Goal: Transaction & Acquisition: Purchase product/service

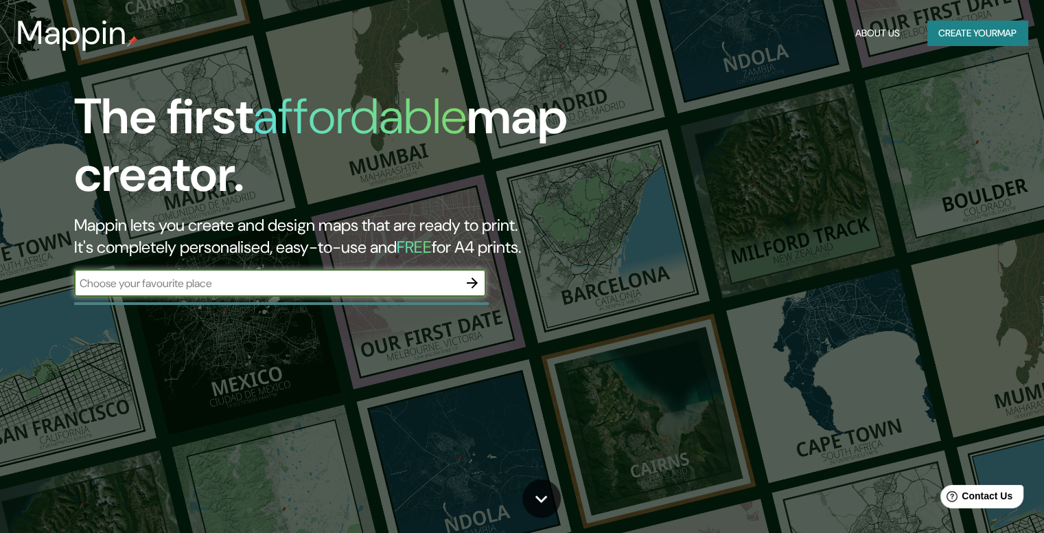
click at [338, 275] on input "text" at bounding box center [266, 283] width 384 height 16
type input "cOLOMBIA"
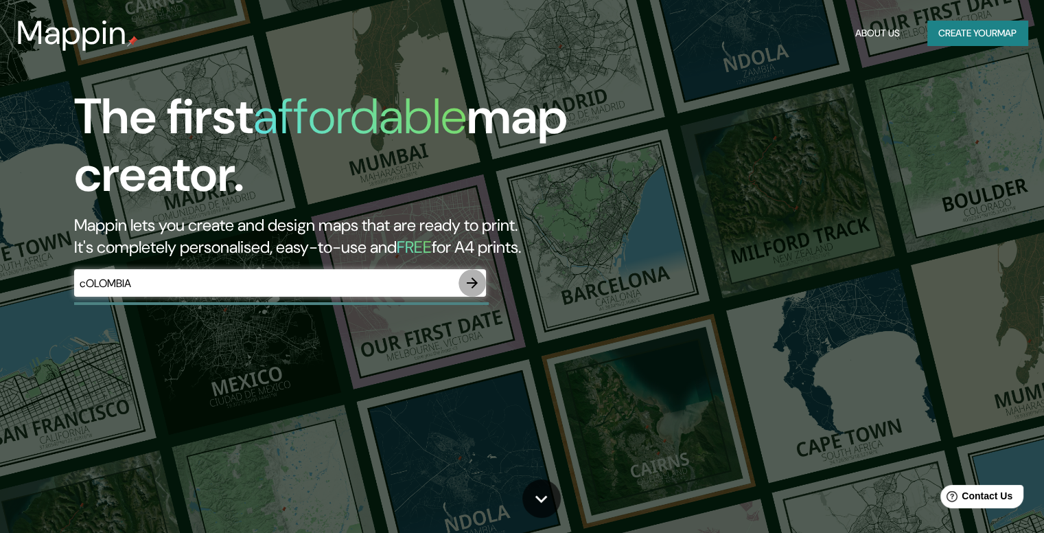
click at [465, 277] on icon "button" at bounding box center [472, 283] width 16 height 16
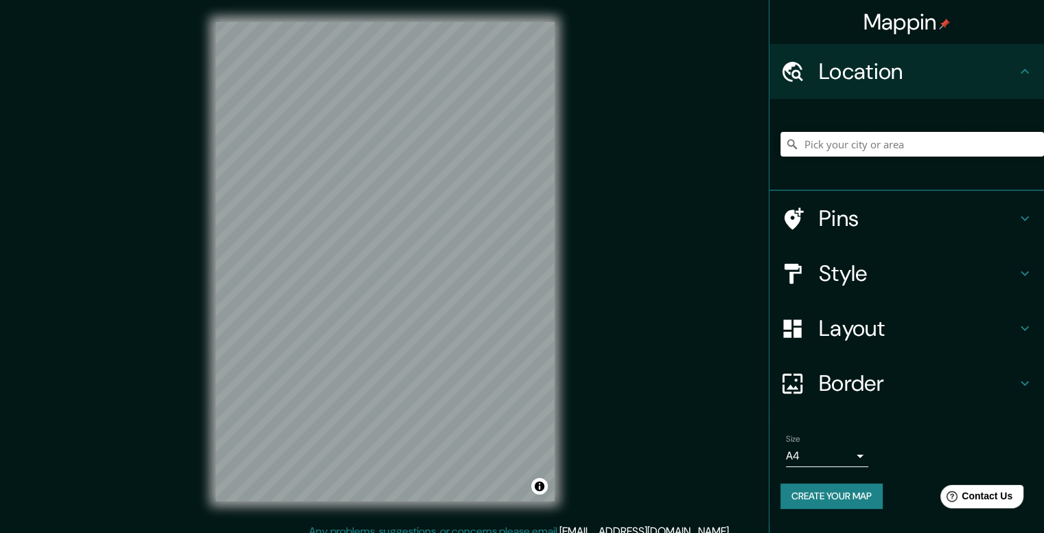
click at [849, 137] on input "Pick your city or area" at bounding box center [913, 144] width 264 height 25
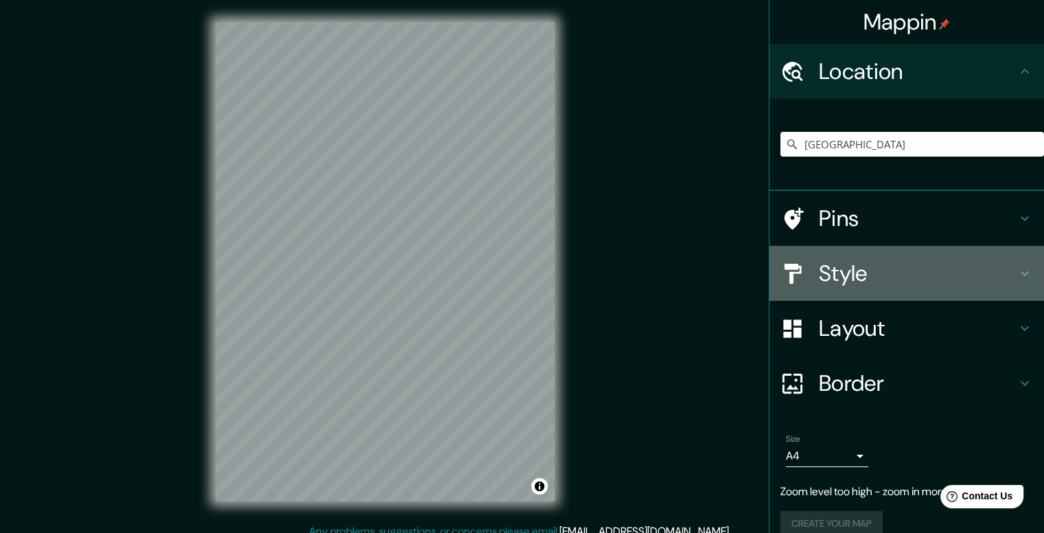
click at [886, 277] on h4 "Style" at bounding box center [918, 273] width 198 height 27
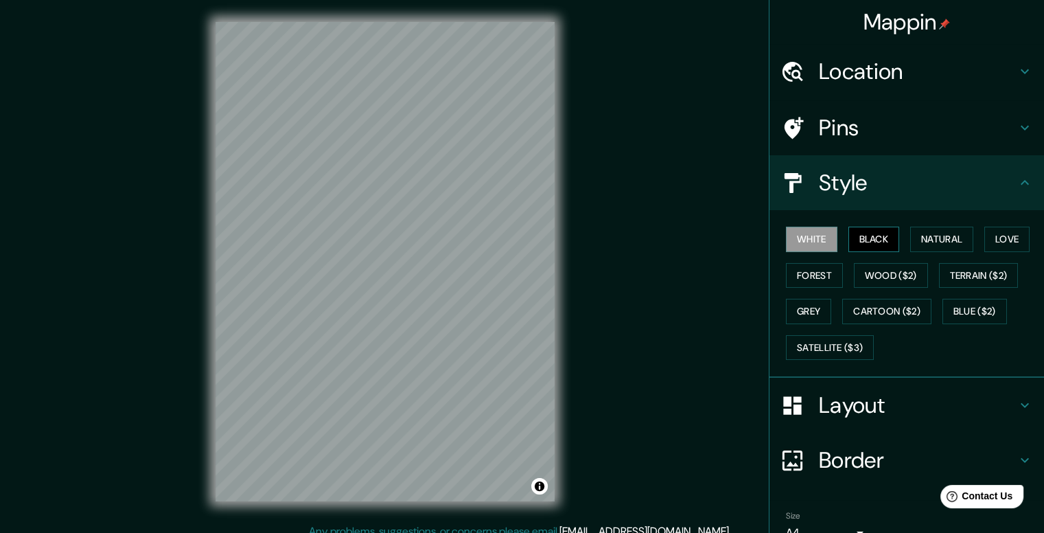
click at [871, 228] on button "Black" at bounding box center [874, 239] width 51 height 25
click at [791, 278] on button "Forest" at bounding box center [814, 275] width 57 height 25
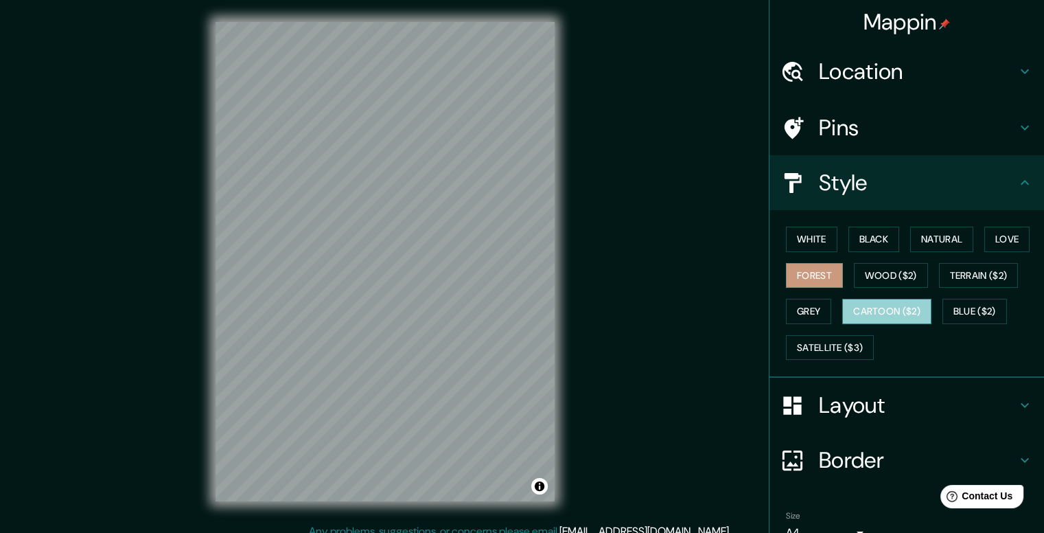
click at [850, 306] on button "Cartoon ($2)" at bounding box center [886, 311] width 89 height 25
click at [799, 303] on button "Grey" at bounding box center [808, 311] width 45 height 25
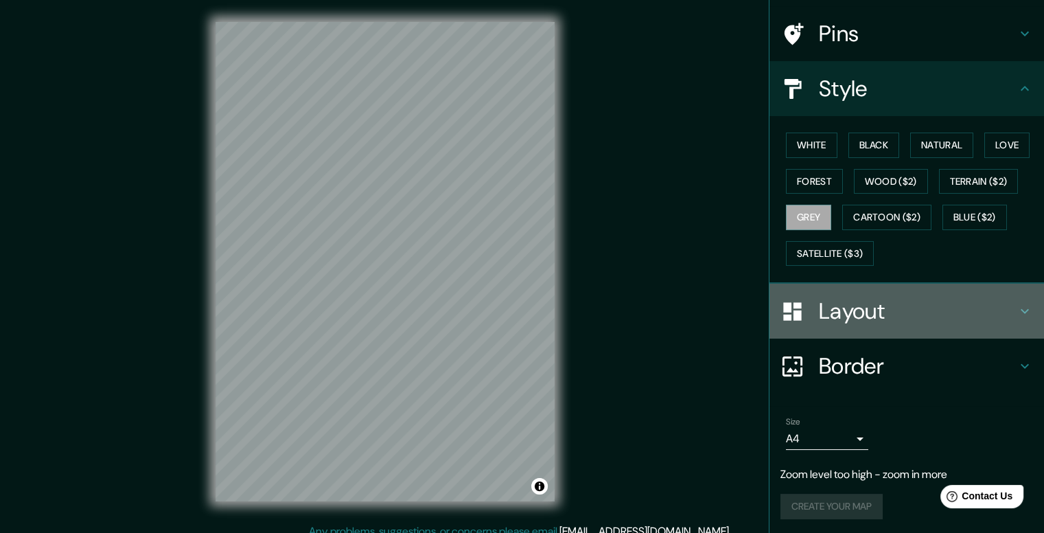
click at [836, 330] on div "Layout" at bounding box center [907, 311] width 275 height 55
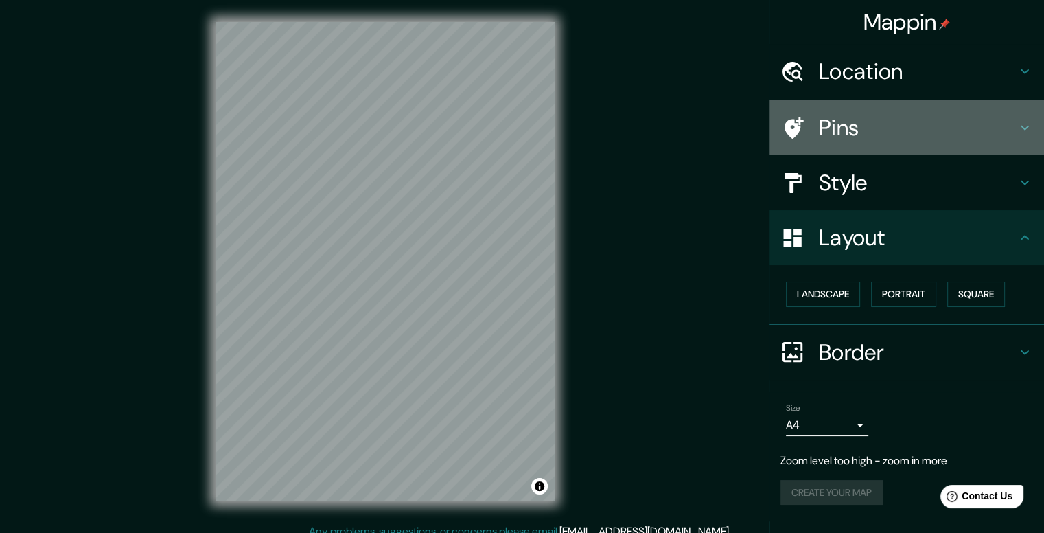
click at [889, 119] on h4 "Pins" at bounding box center [918, 127] width 198 height 27
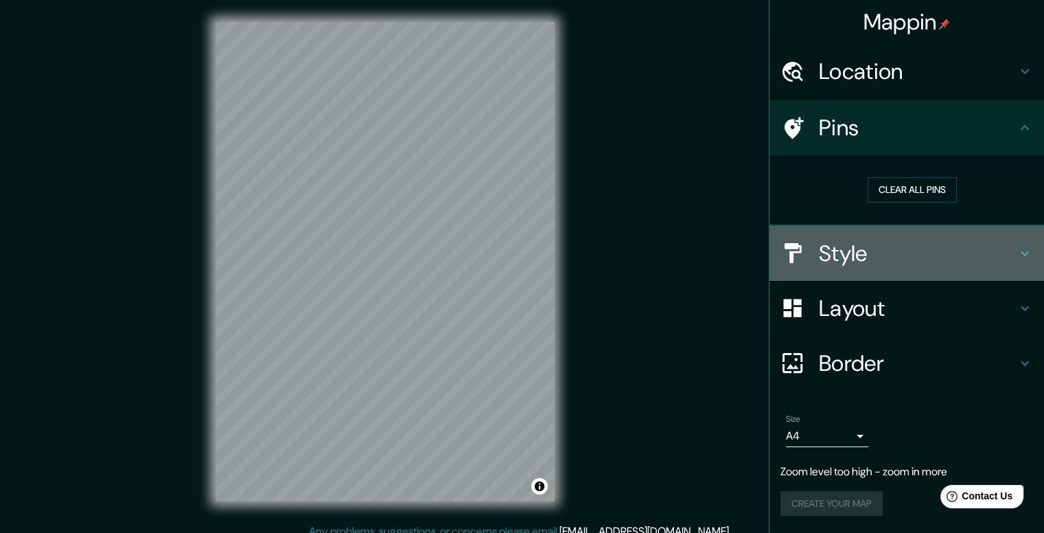
click at [837, 249] on h4 "Style" at bounding box center [918, 253] width 198 height 27
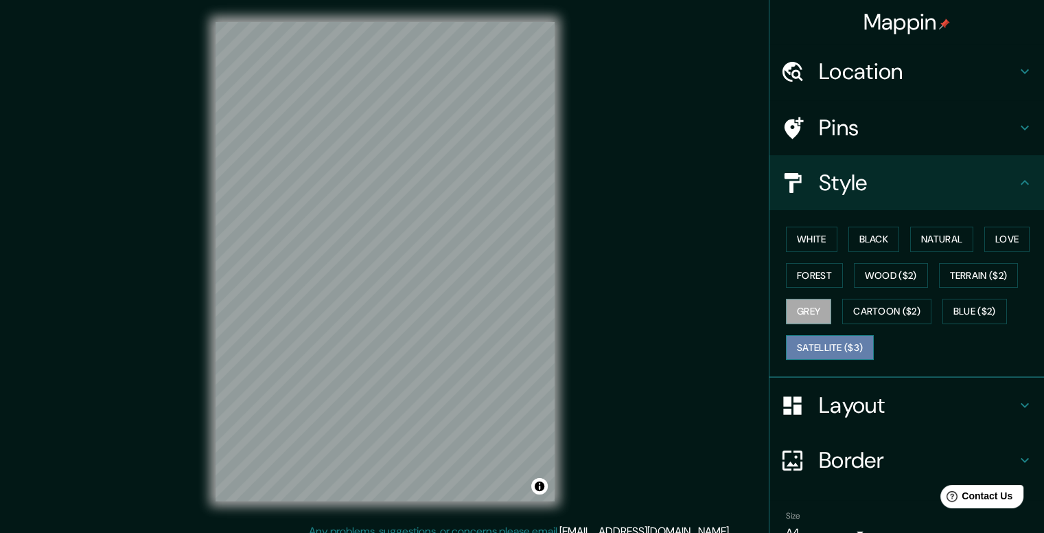
click at [789, 350] on button "Satellite ($3)" at bounding box center [830, 347] width 88 height 25
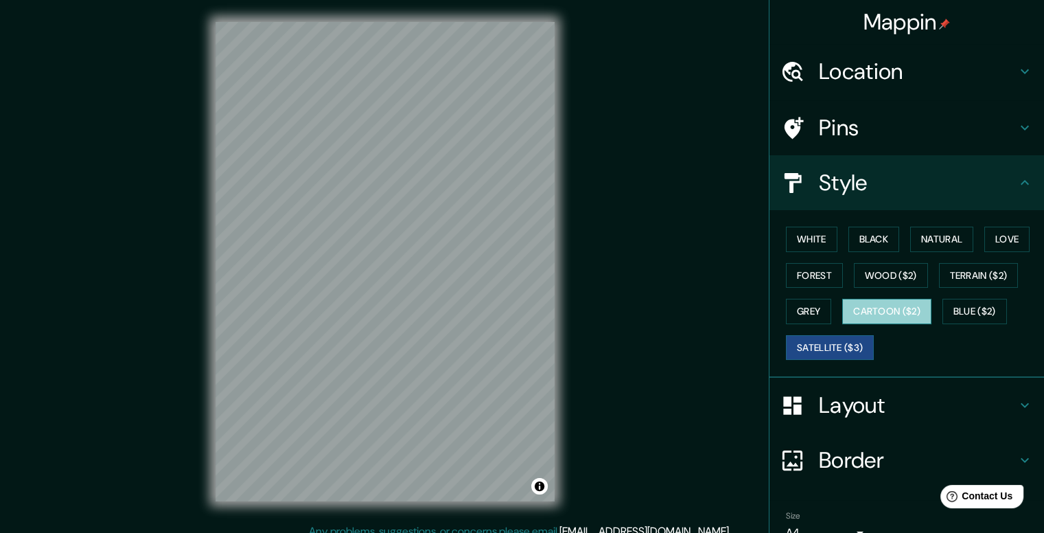
click at [860, 308] on button "Cartoon ($2)" at bounding box center [886, 311] width 89 height 25
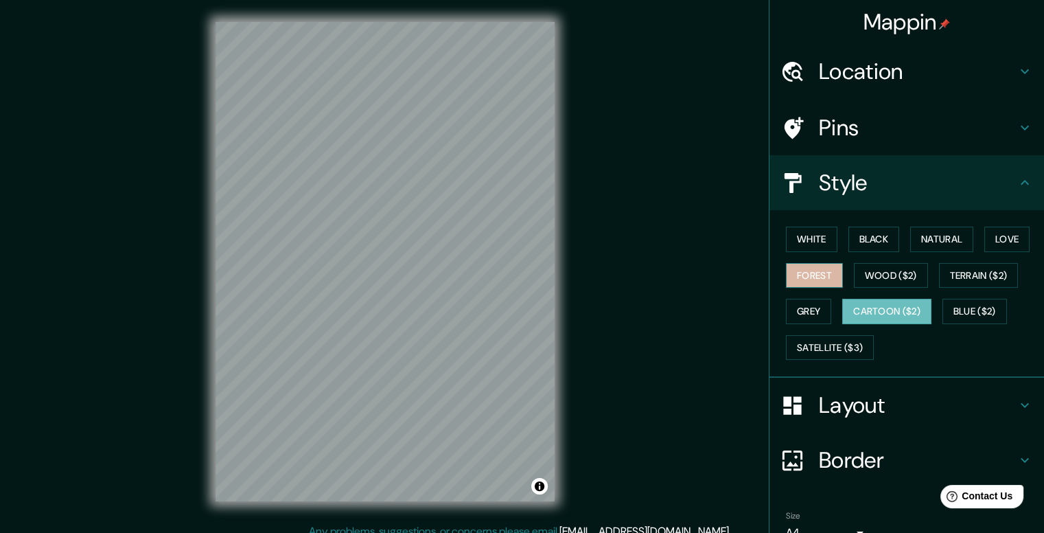
click at [809, 281] on button "Forest" at bounding box center [814, 275] width 57 height 25
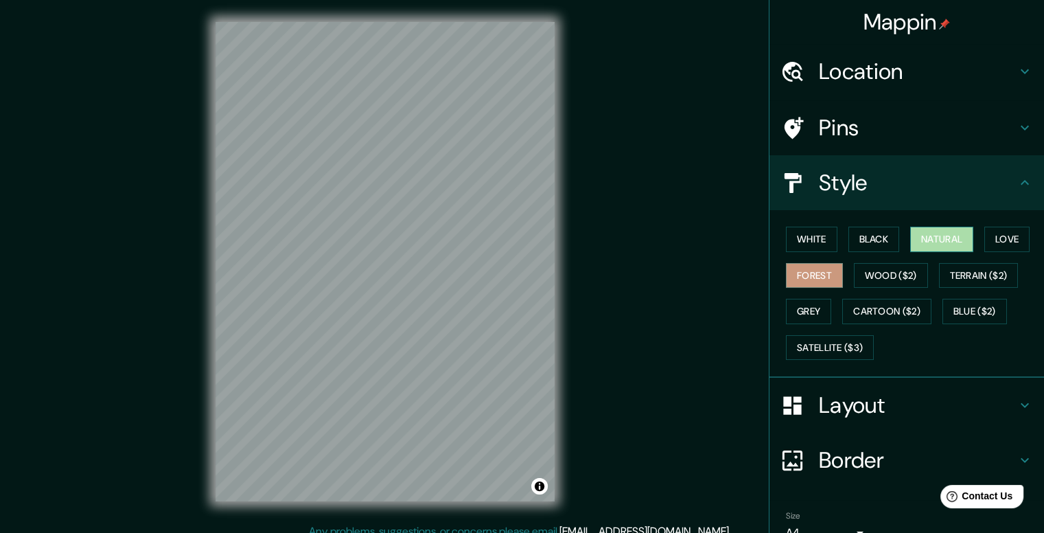
click at [935, 243] on button "Natural" at bounding box center [941, 239] width 63 height 25
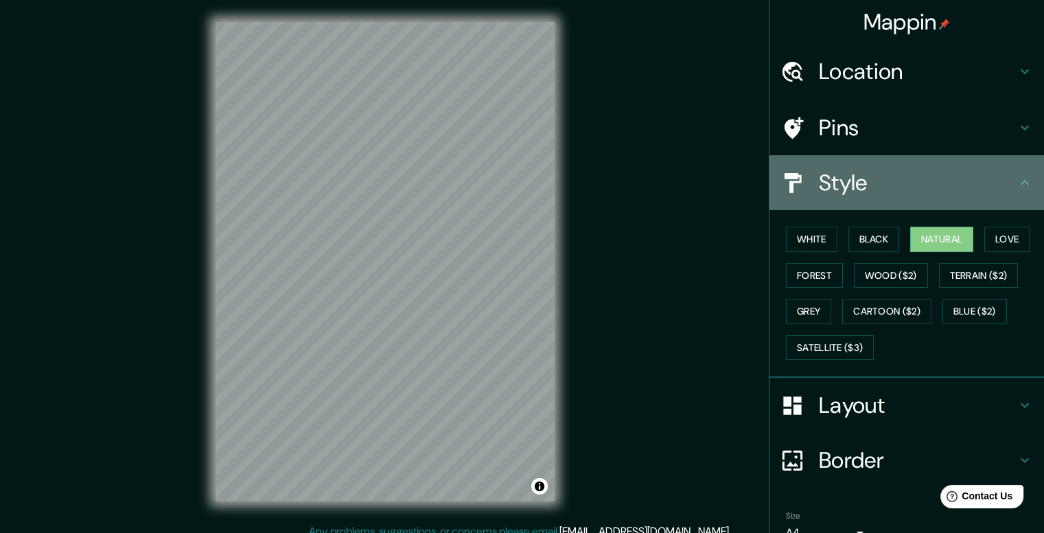
click at [929, 193] on h4 "Style" at bounding box center [918, 182] width 198 height 27
click at [1005, 190] on h4 "Style" at bounding box center [918, 182] width 198 height 27
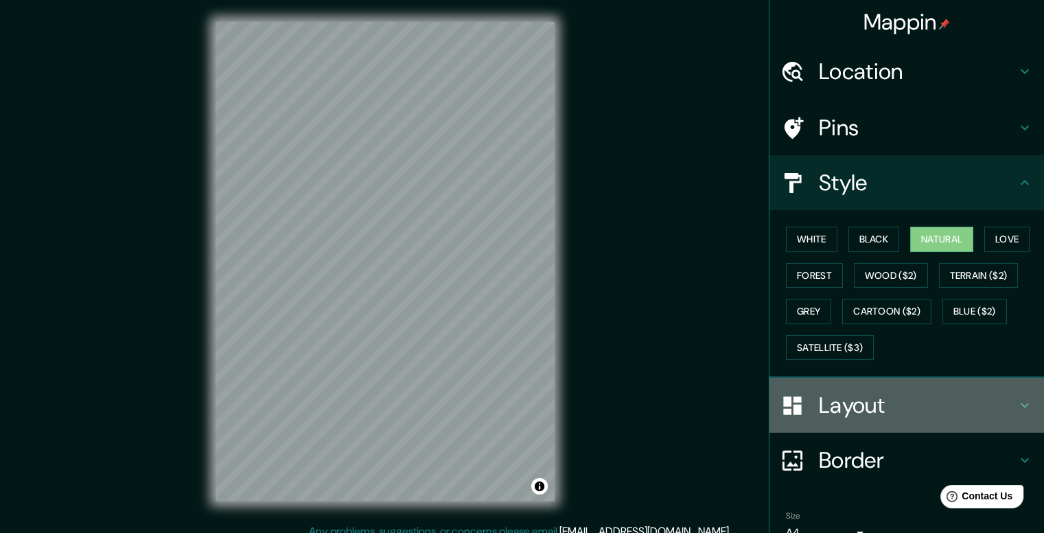
click at [1021, 404] on icon at bounding box center [1025, 405] width 8 height 5
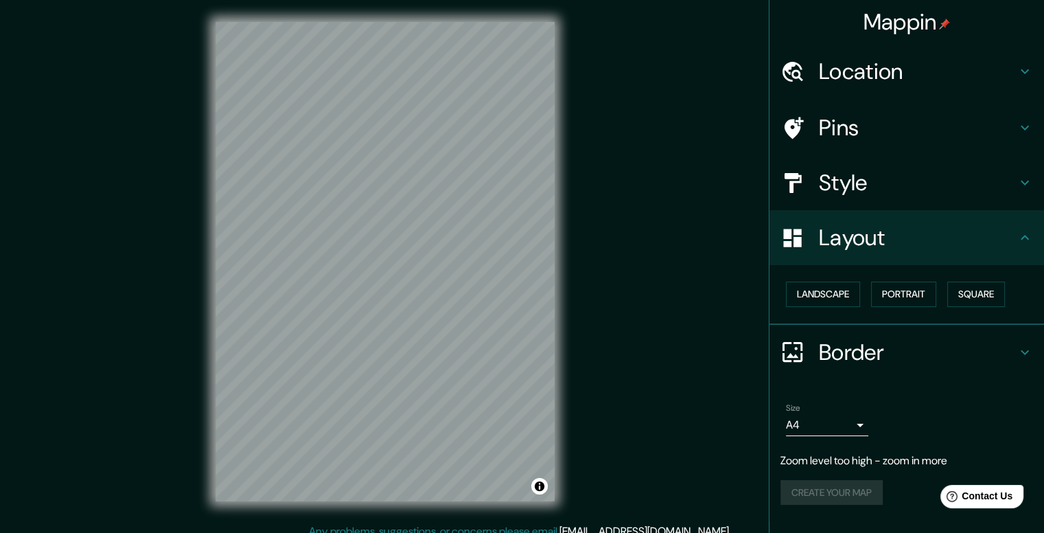
scroll to position [12, 0]
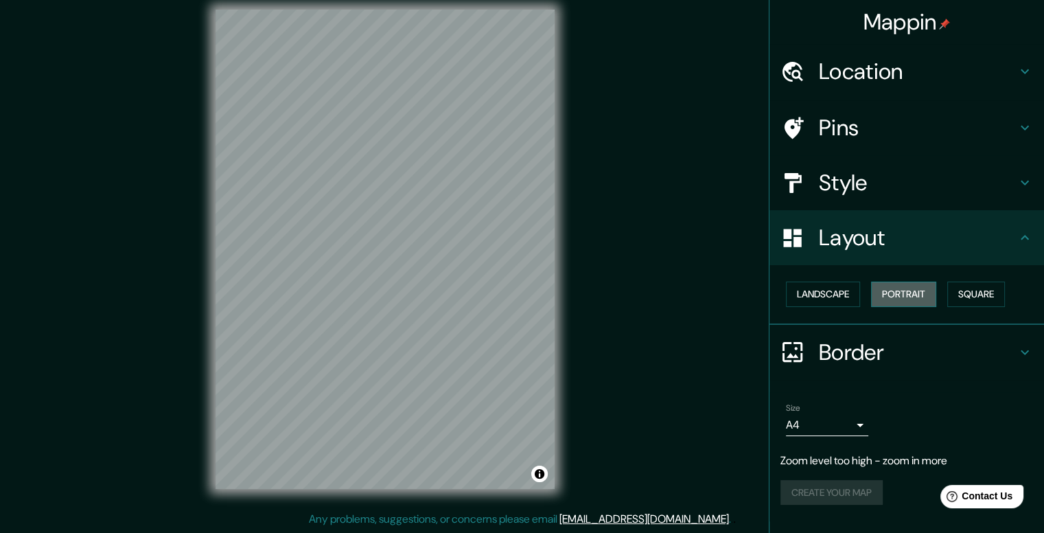
click at [901, 290] on button "Portrait" at bounding box center [903, 293] width 65 height 25
click at [842, 284] on button "Landscape" at bounding box center [823, 293] width 74 height 25
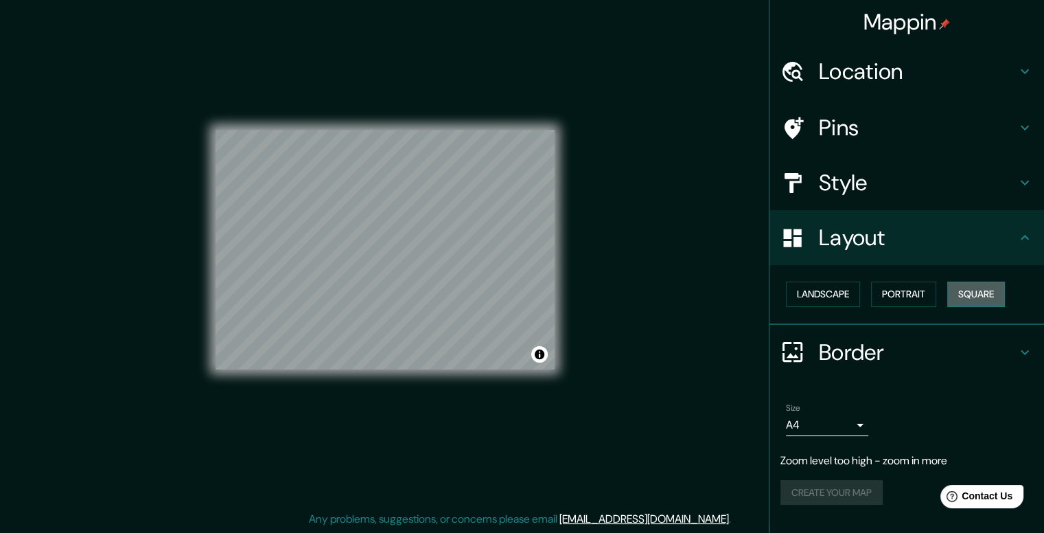
click at [984, 294] on button "Square" at bounding box center [976, 293] width 58 height 25
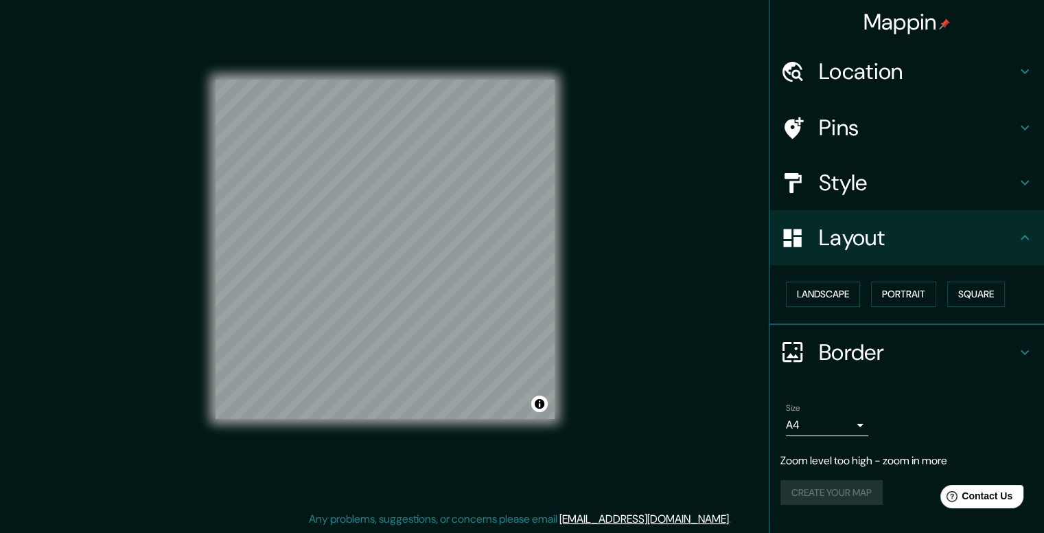
click at [832, 349] on h4 "Border" at bounding box center [918, 351] width 198 height 27
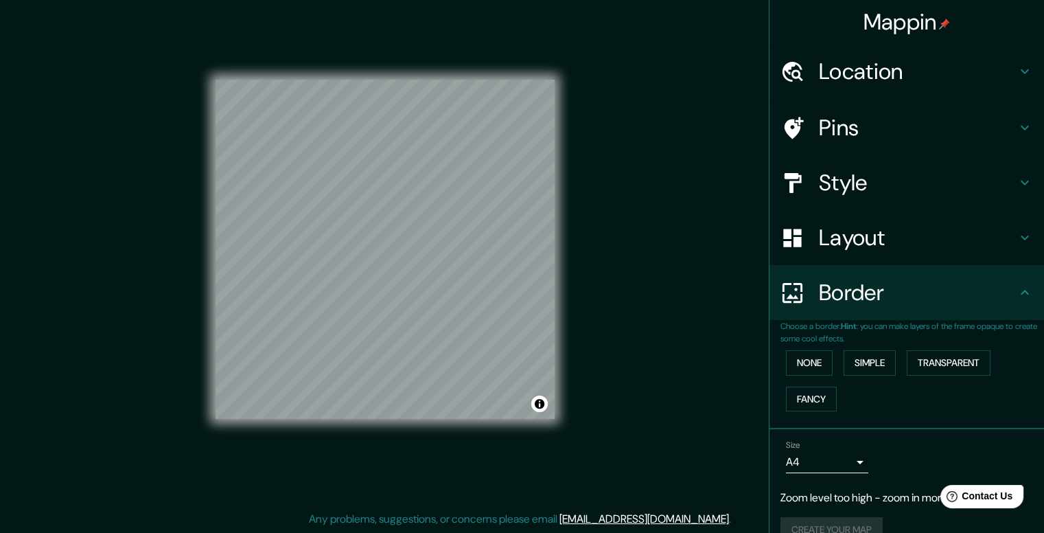
scroll to position [25, 0]
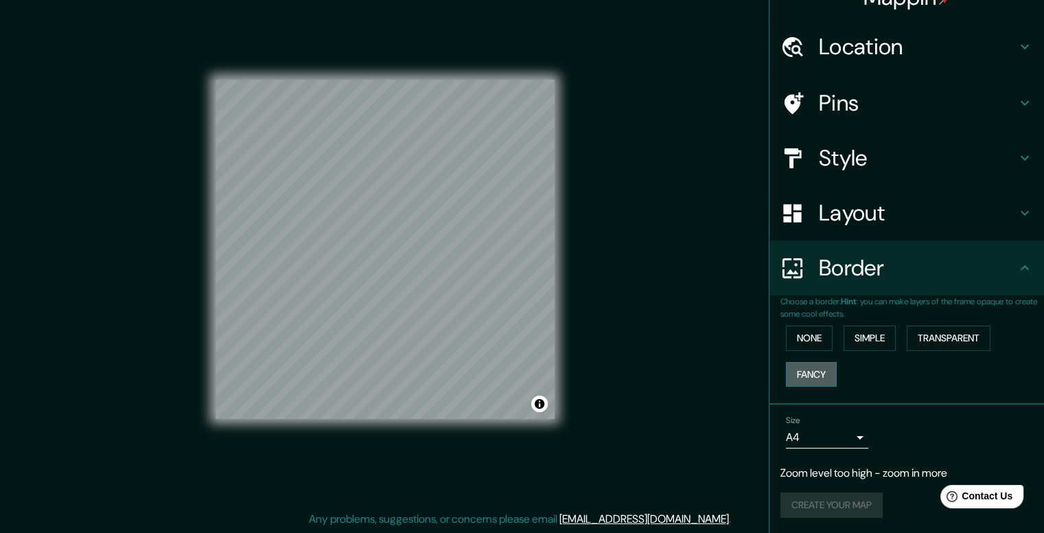
click at [820, 371] on button "Fancy" at bounding box center [811, 374] width 51 height 25
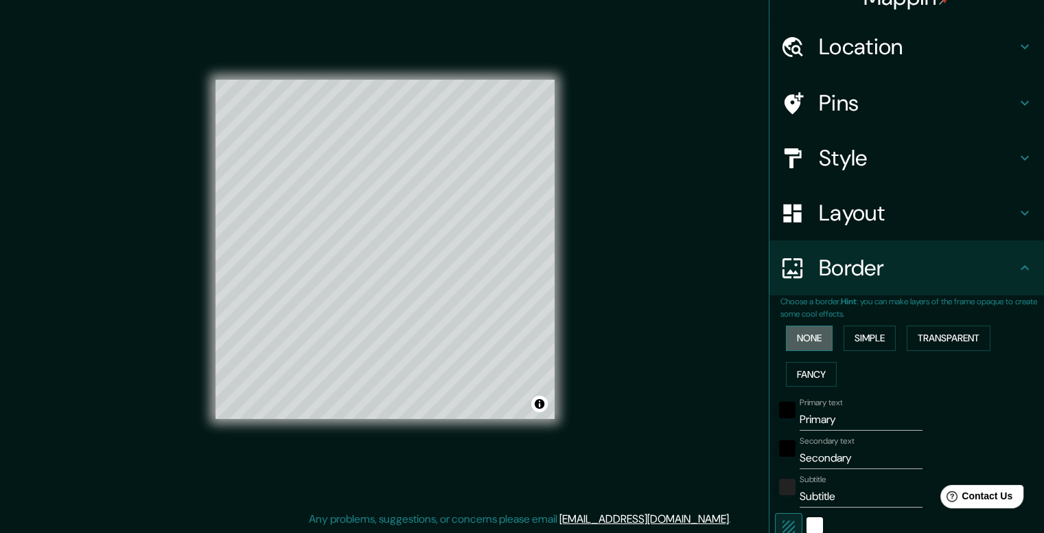
click at [790, 333] on button "None" at bounding box center [809, 337] width 47 height 25
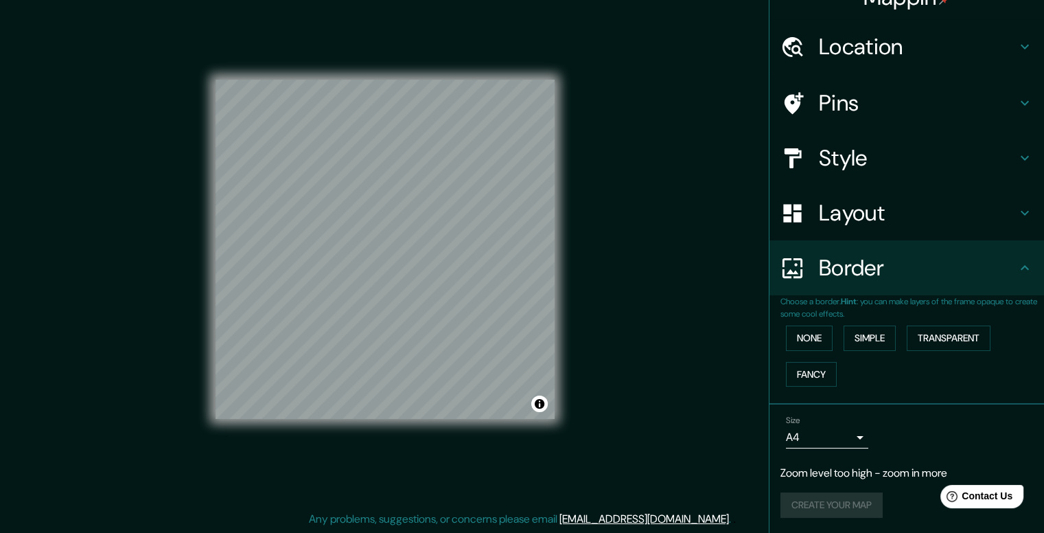
click at [808, 479] on p "Zoom level too high - zoom in more" at bounding box center [907, 473] width 253 height 16
click at [797, 501] on div "Create your map" at bounding box center [907, 504] width 253 height 25
click at [797, 496] on div "Create your map" at bounding box center [907, 504] width 253 height 25
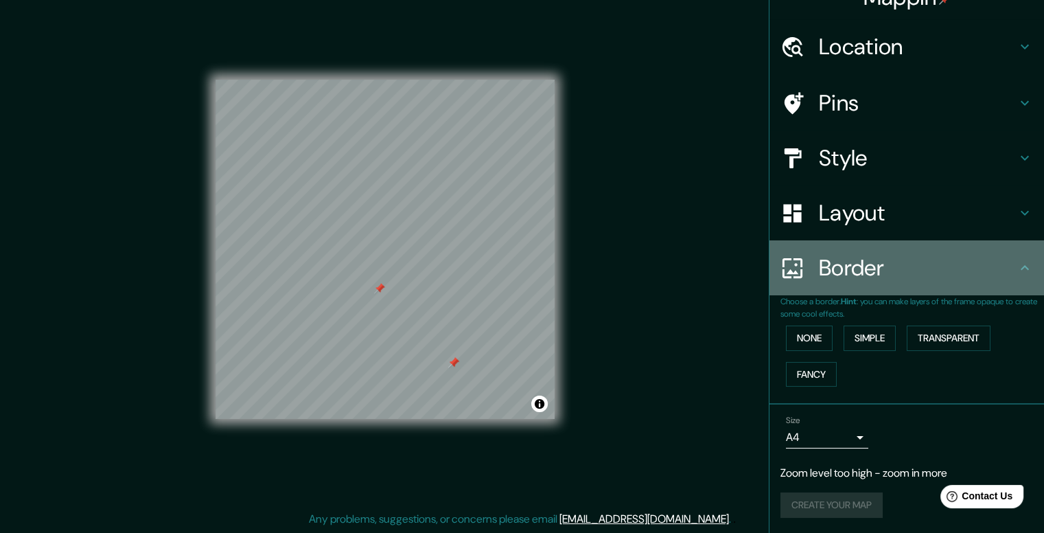
click at [864, 281] on div "Border" at bounding box center [907, 267] width 275 height 55
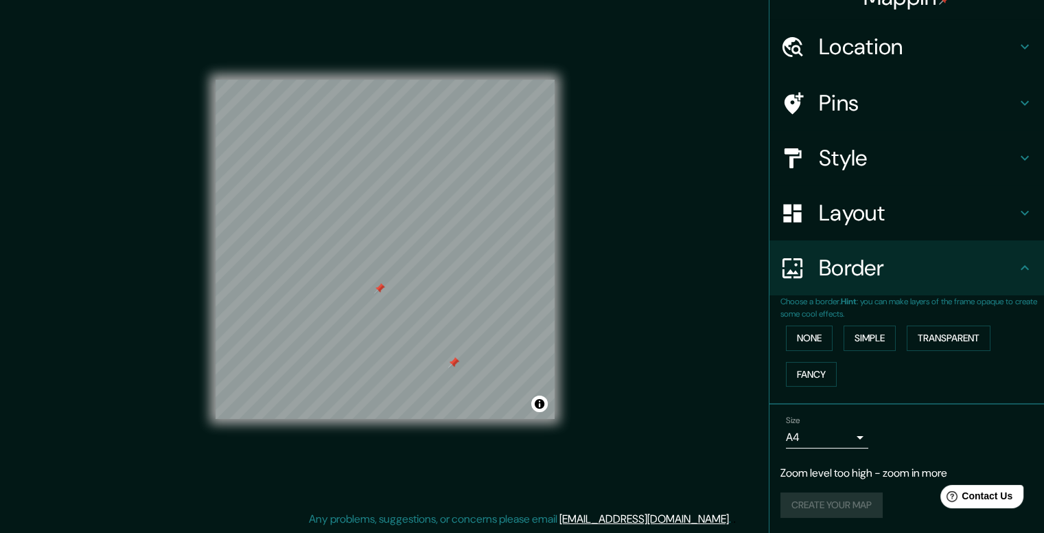
scroll to position [0, 0]
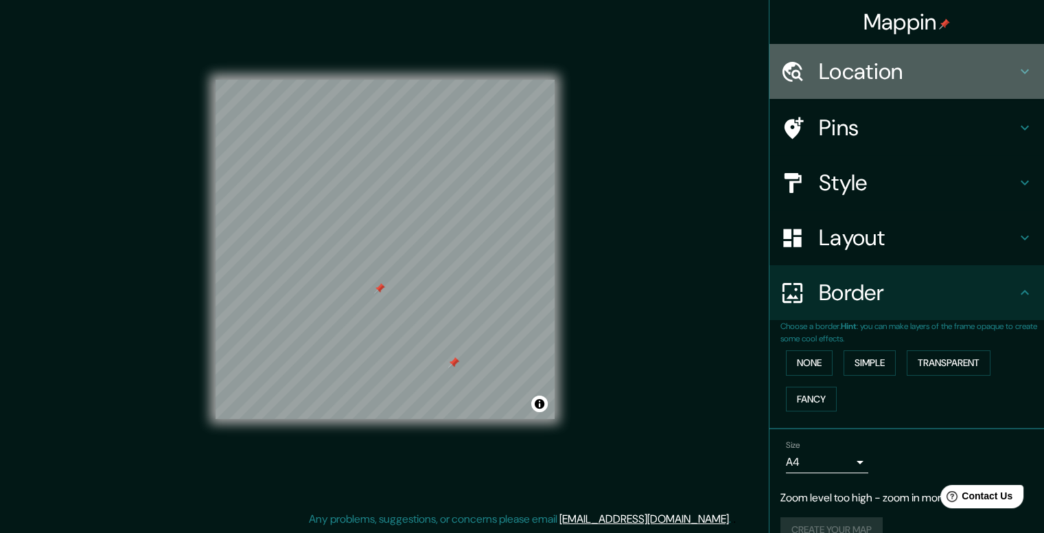
click at [934, 59] on h4 "Location" at bounding box center [918, 71] width 198 height 27
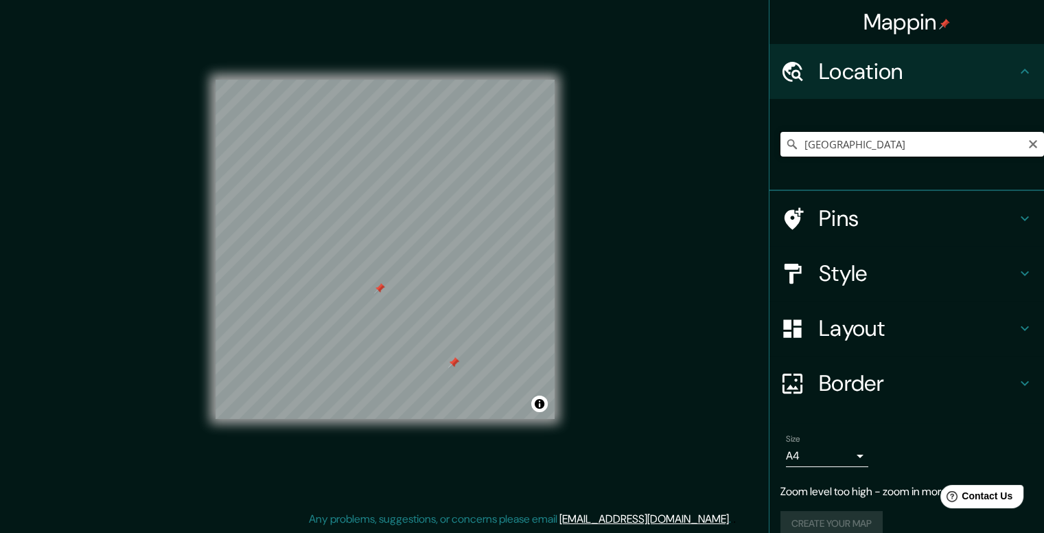
click at [905, 141] on input "[GEOGRAPHIC_DATA]" at bounding box center [913, 144] width 264 height 25
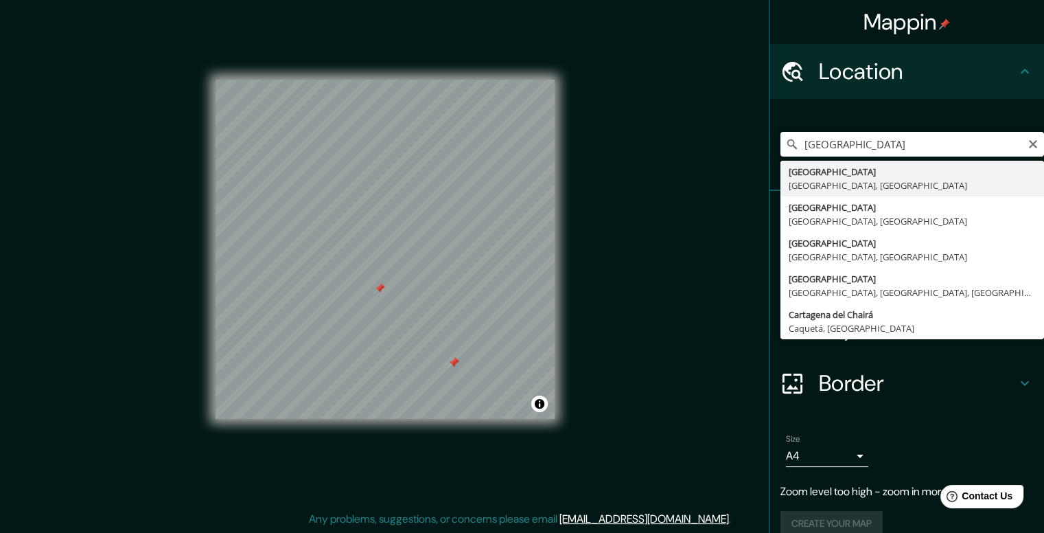
type input "[GEOGRAPHIC_DATA], [GEOGRAPHIC_DATA], [GEOGRAPHIC_DATA]"
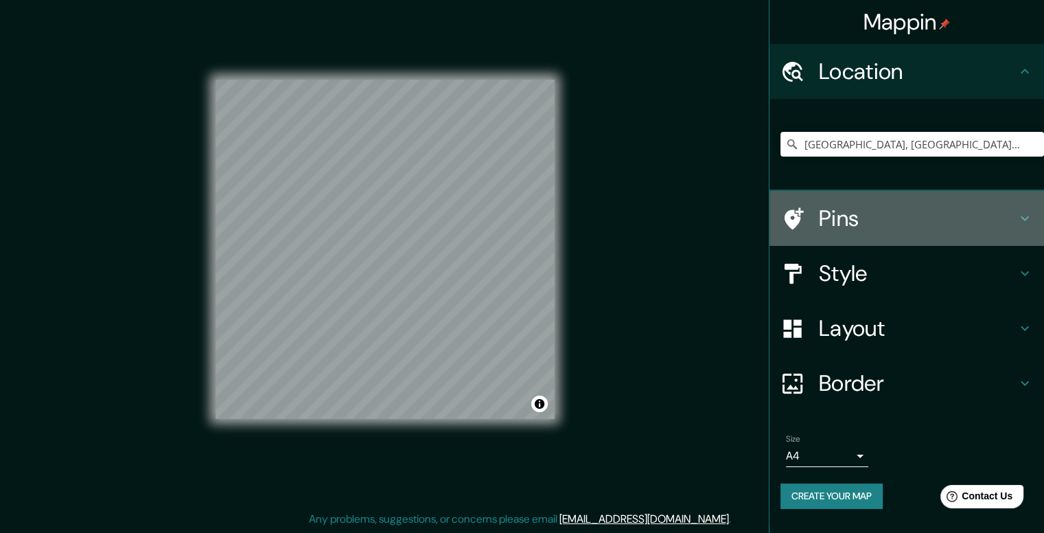
click at [958, 205] on h4 "Pins" at bounding box center [918, 218] width 198 height 27
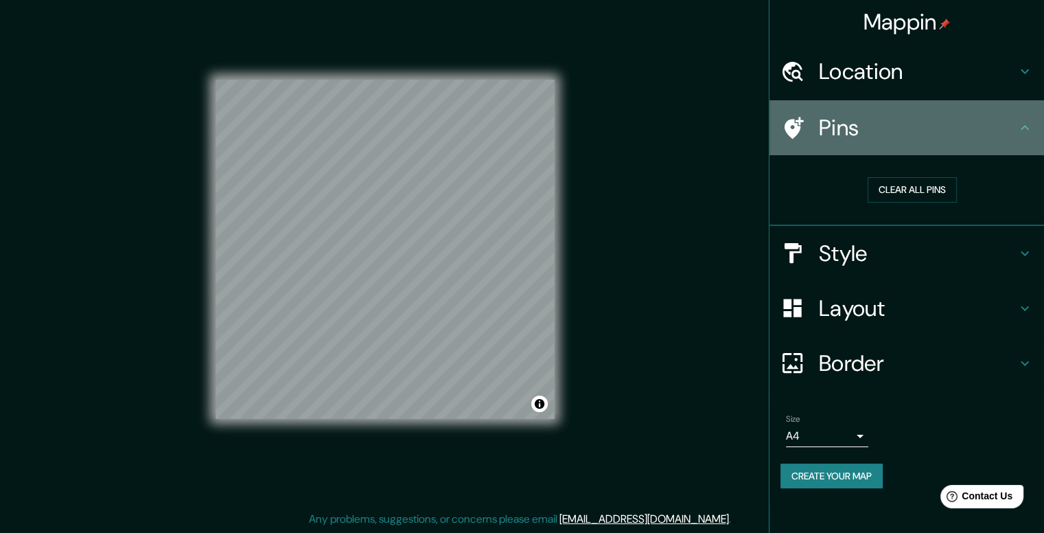
click at [967, 139] on h4 "Pins" at bounding box center [918, 127] width 198 height 27
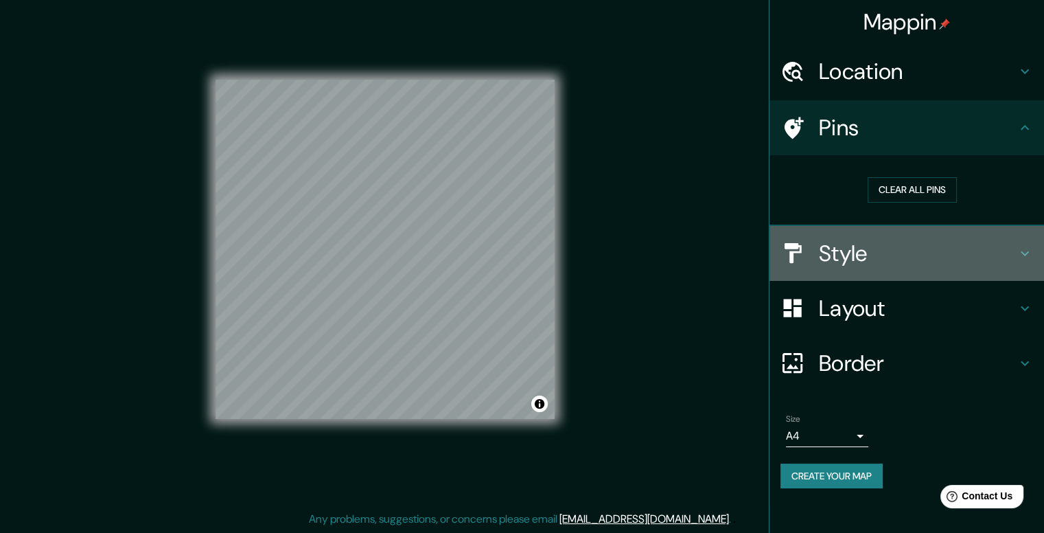
click at [984, 233] on div "Style" at bounding box center [907, 253] width 275 height 55
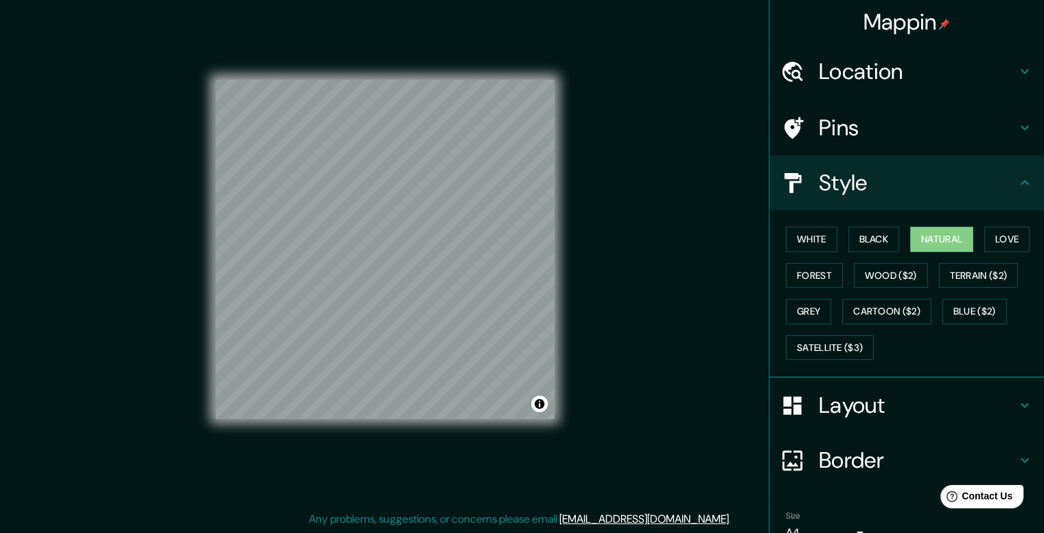
scroll to position [67, 0]
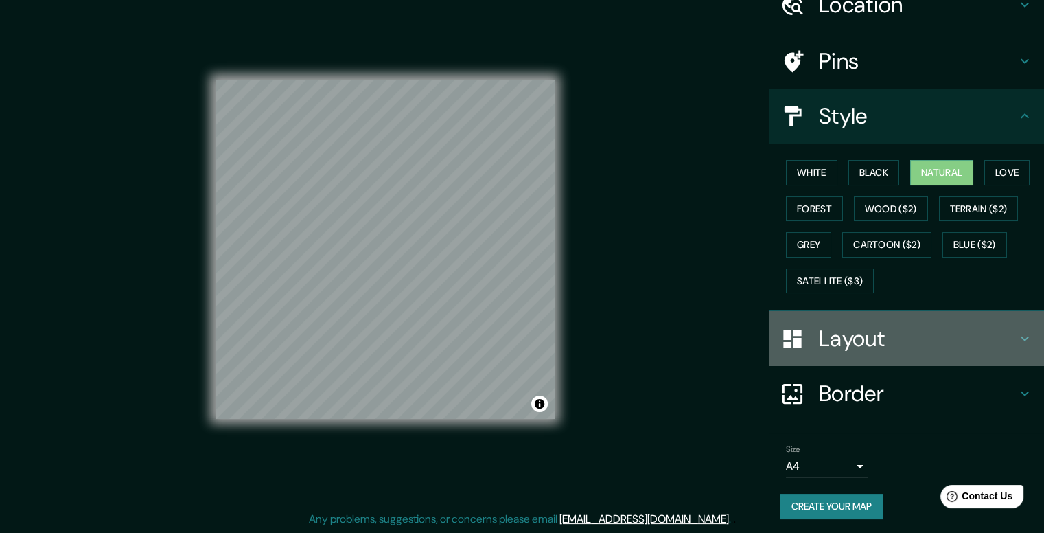
click at [914, 356] on div "Layout" at bounding box center [907, 338] width 275 height 55
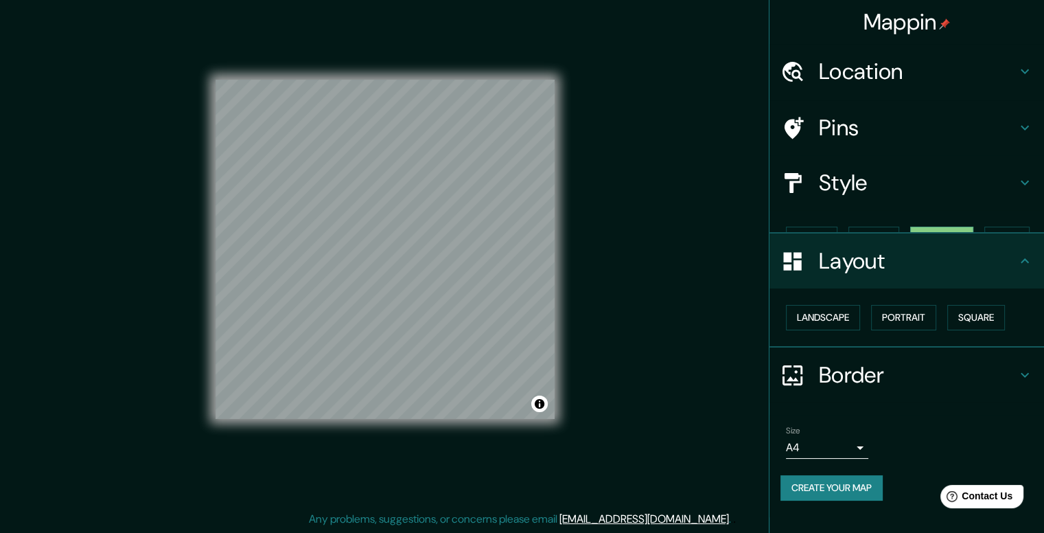
scroll to position [0, 0]
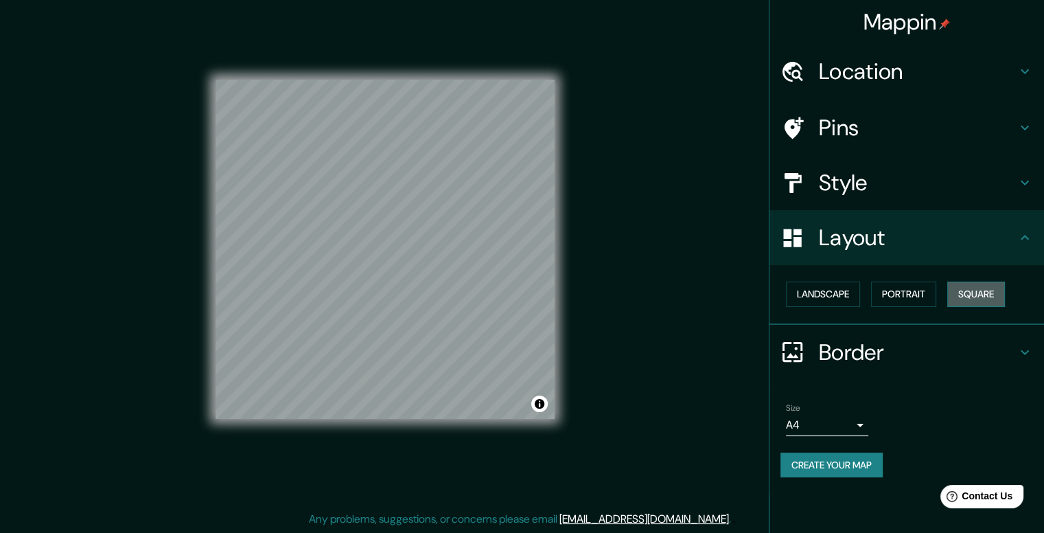
click at [998, 287] on button "Square" at bounding box center [976, 293] width 58 height 25
click at [927, 297] on button "Portrait" at bounding box center [903, 293] width 65 height 25
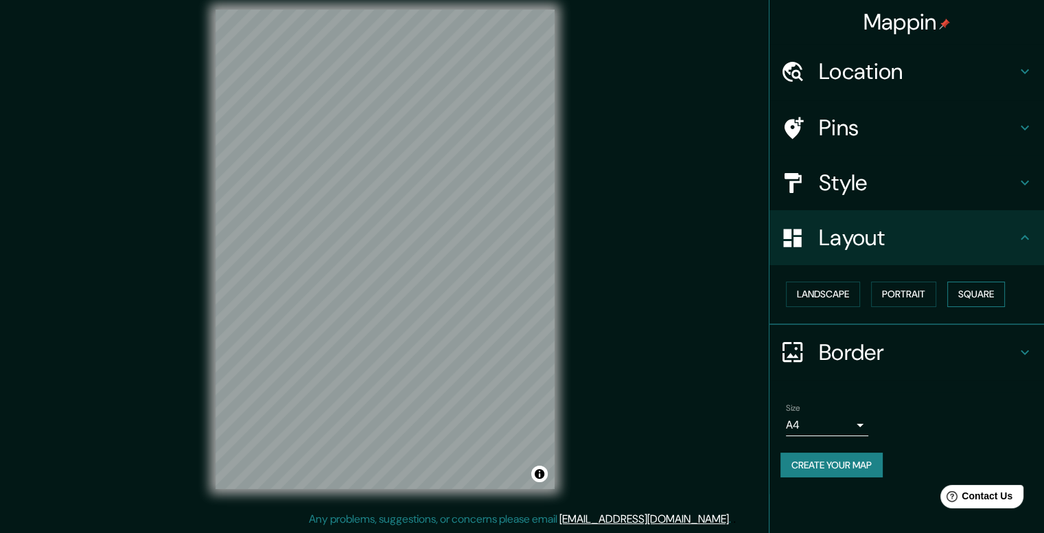
click at [967, 296] on button "Square" at bounding box center [976, 293] width 58 height 25
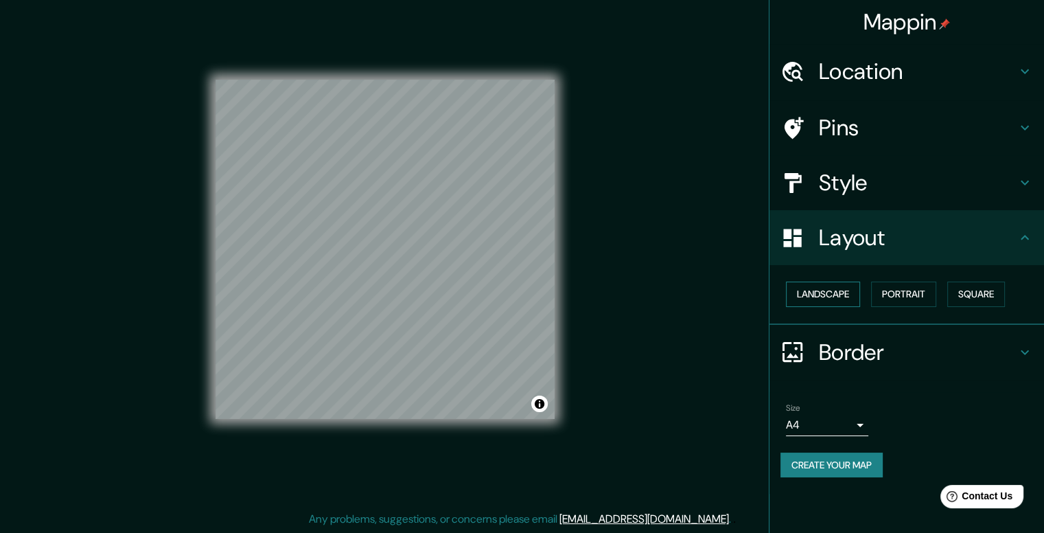
click at [835, 296] on button "Landscape" at bounding box center [823, 293] width 74 height 25
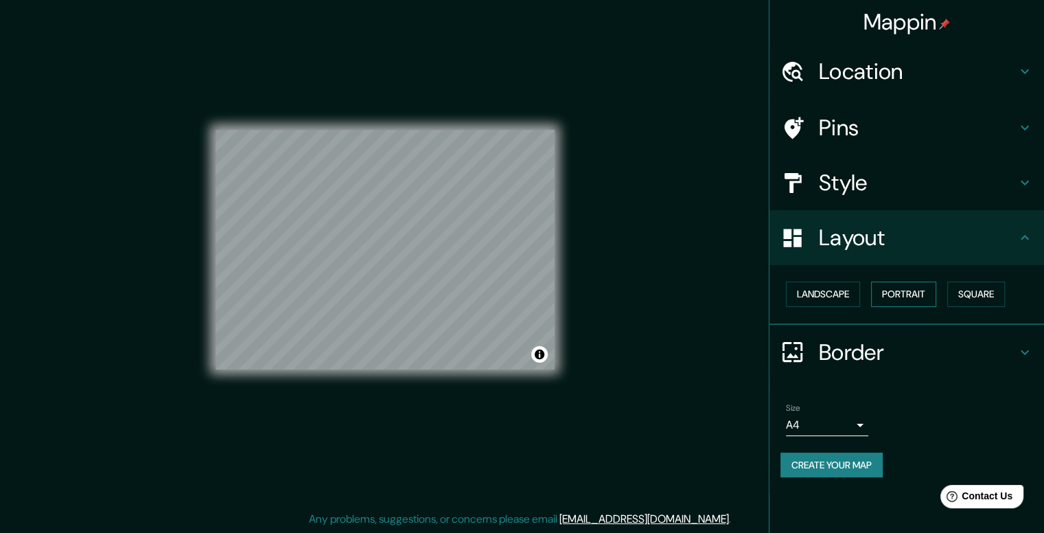
click at [886, 292] on button "Portrait" at bounding box center [903, 293] width 65 height 25
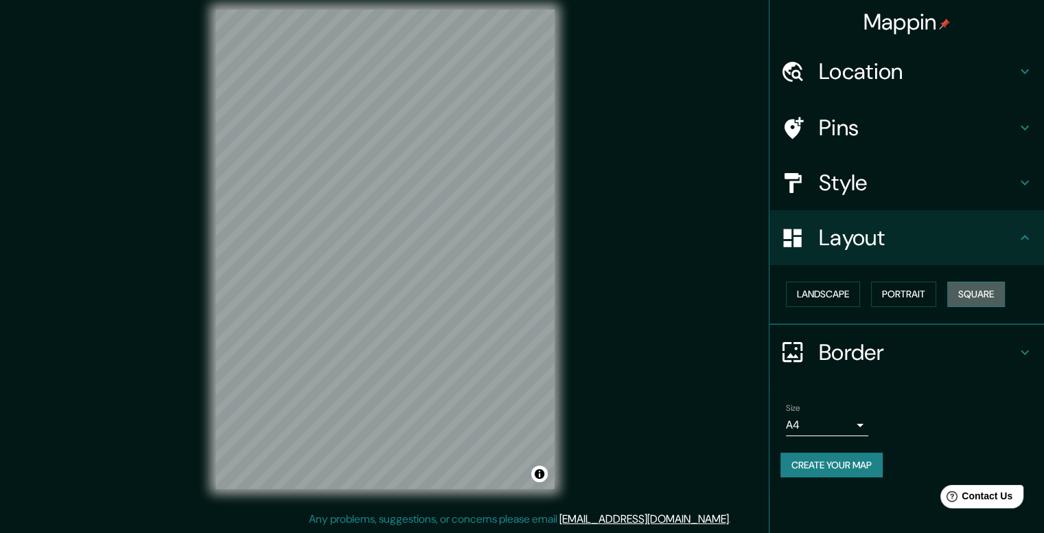
click at [993, 292] on button "Square" at bounding box center [976, 293] width 58 height 25
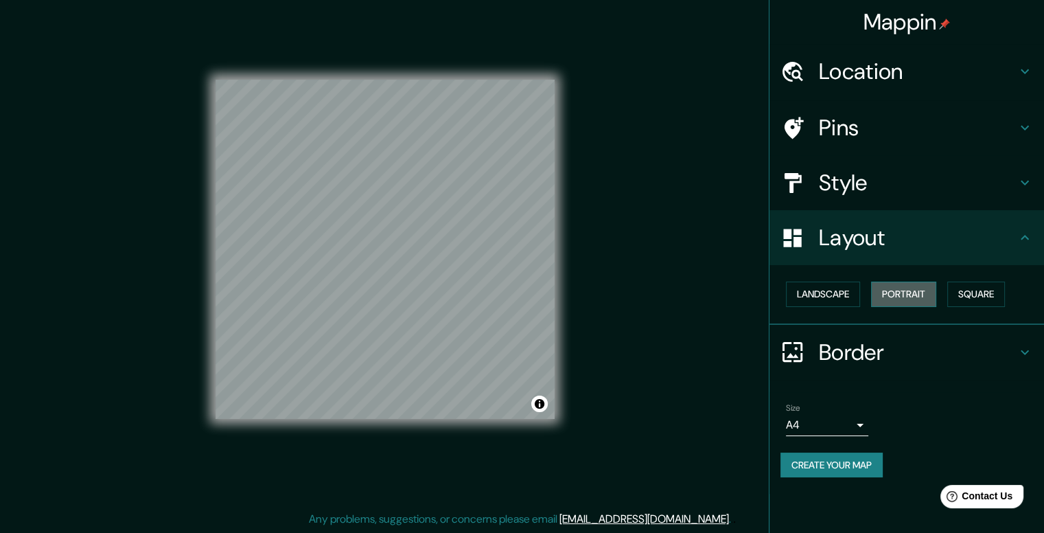
click at [911, 297] on button "Portrait" at bounding box center [903, 293] width 65 height 25
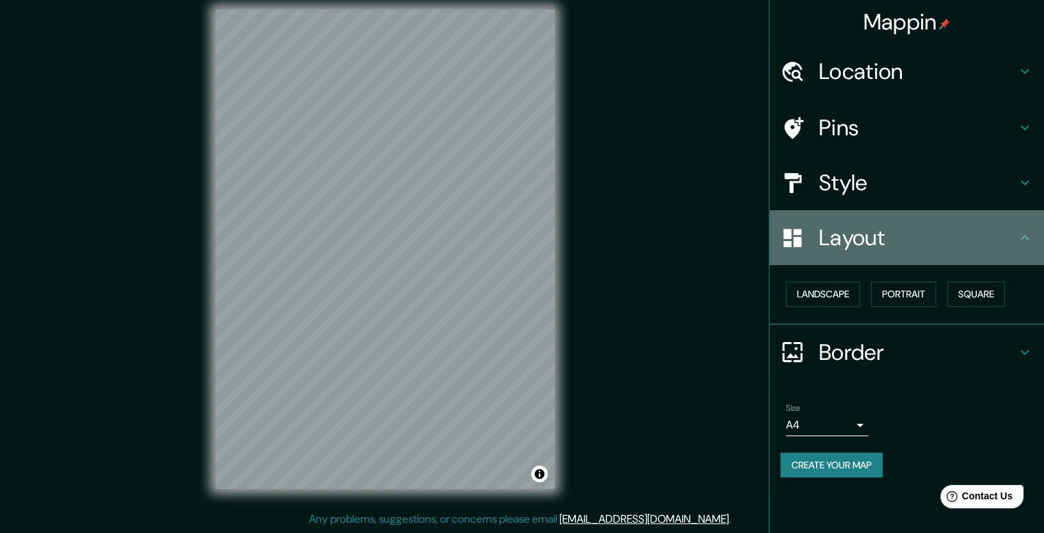
click at [1017, 237] on icon at bounding box center [1025, 237] width 16 height 16
click at [1023, 232] on icon at bounding box center [1025, 237] width 16 height 16
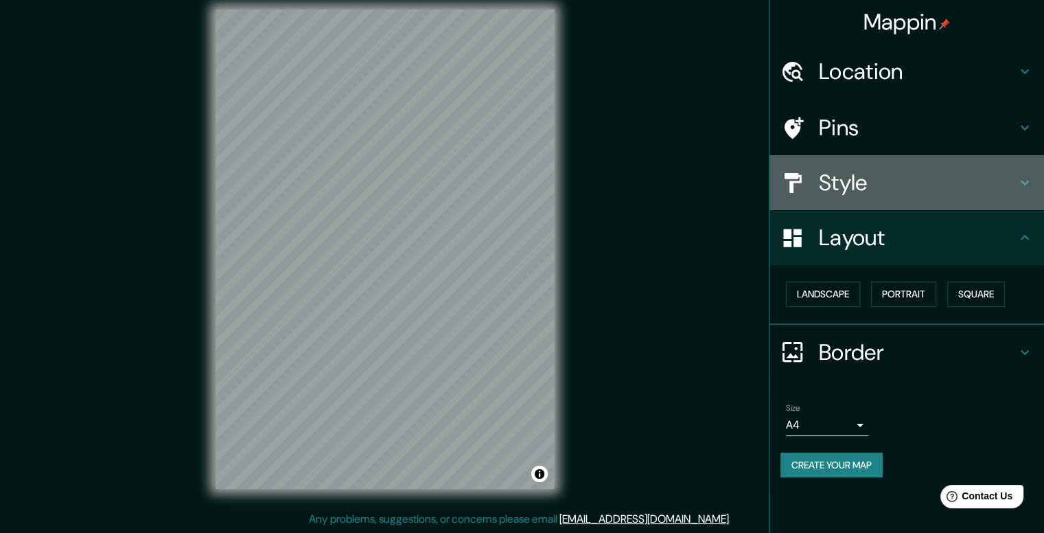
click at [1021, 190] on div "Style" at bounding box center [907, 182] width 275 height 55
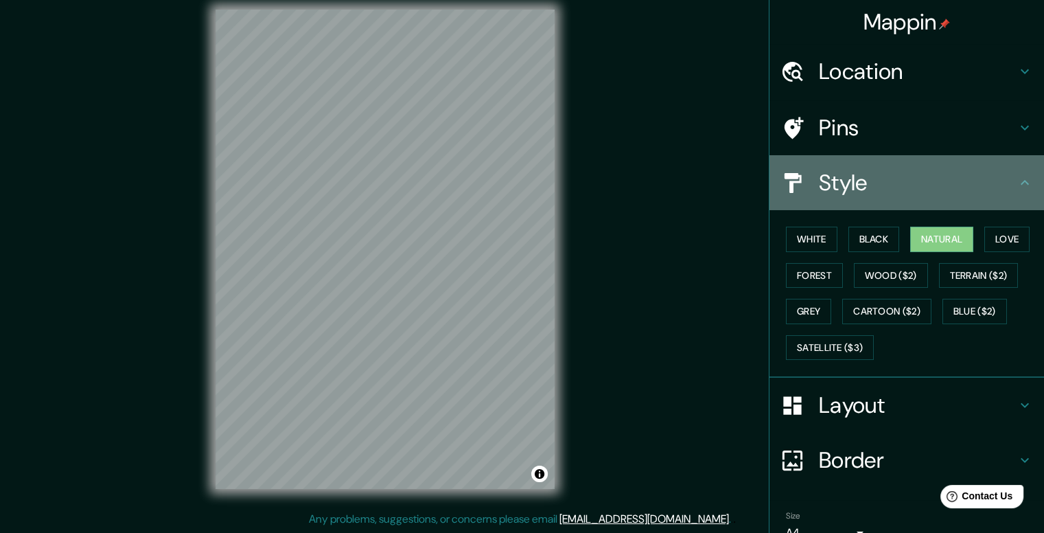
click at [1021, 190] on div "Style" at bounding box center [907, 182] width 275 height 55
click at [1021, 181] on icon at bounding box center [1025, 182] width 8 height 5
click at [922, 200] on div "Style" at bounding box center [907, 182] width 275 height 55
click at [1021, 171] on div "Style" at bounding box center [907, 182] width 275 height 55
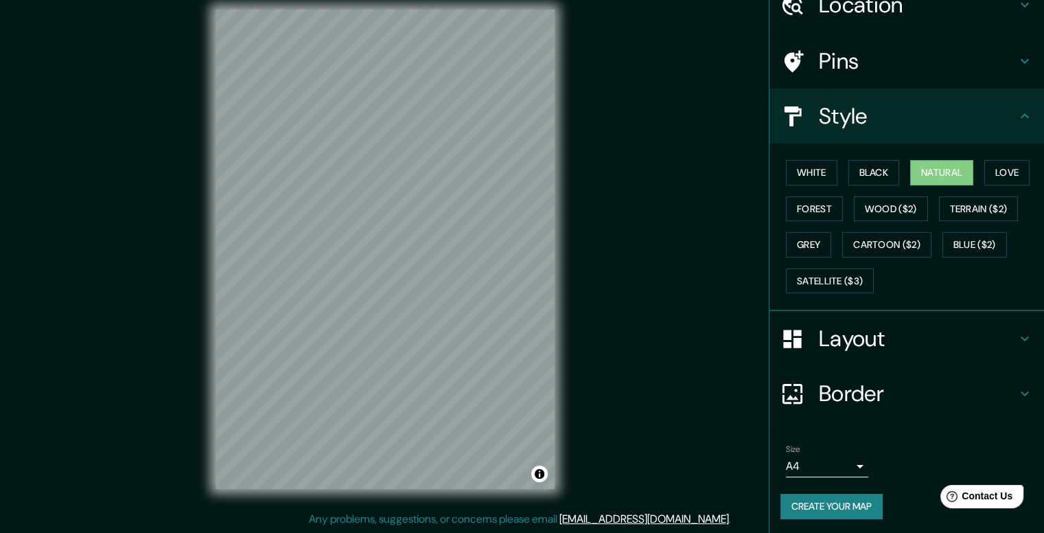
scroll to position [3, 0]
